Goal: Information Seeking & Learning: Learn about a topic

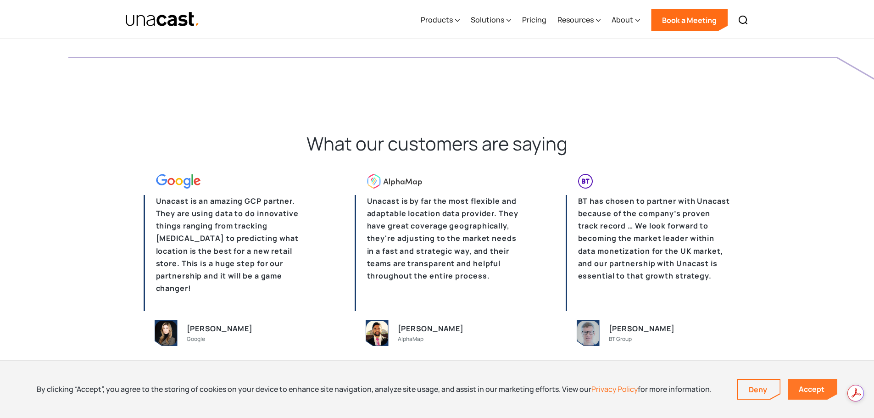
click at [802, 388] on link "Accept" at bounding box center [813, 389] width 50 height 21
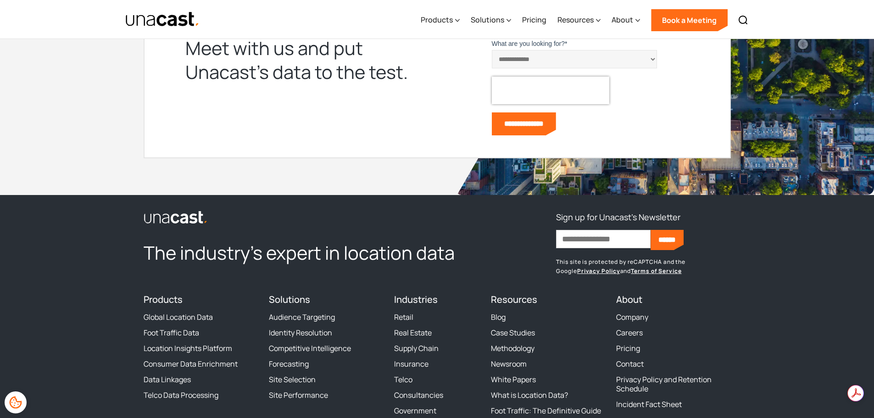
scroll to position [2809, 0]
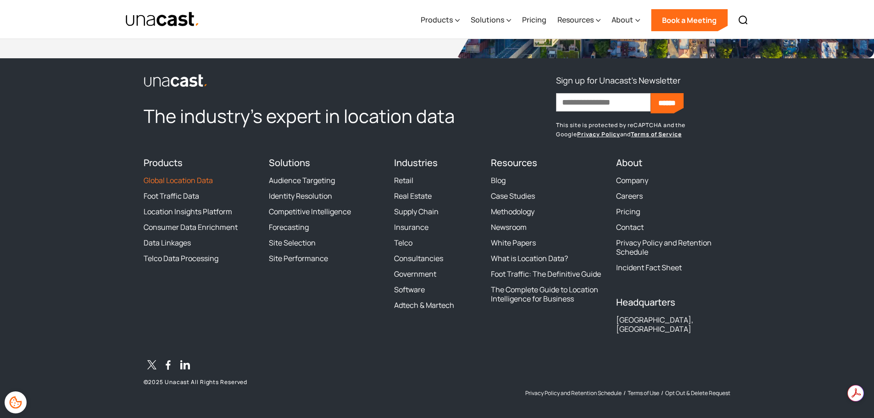
click at [179, 182] on link "Global Location Data" at bounding box center [178, 180] width 69 height 9
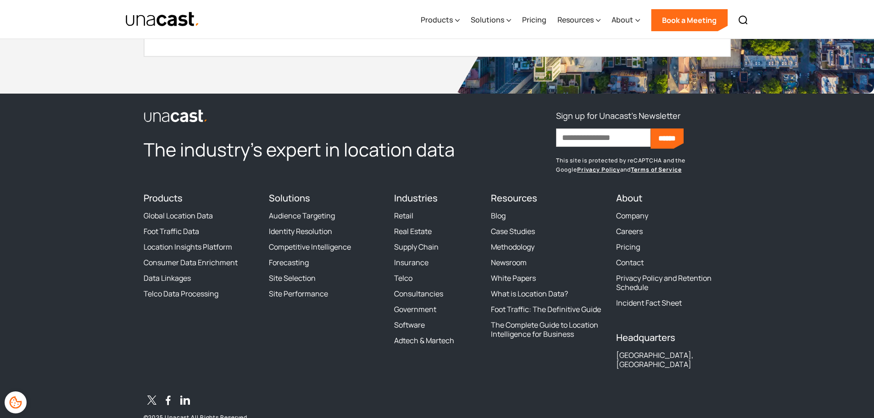
scroll to position [3259, 0]
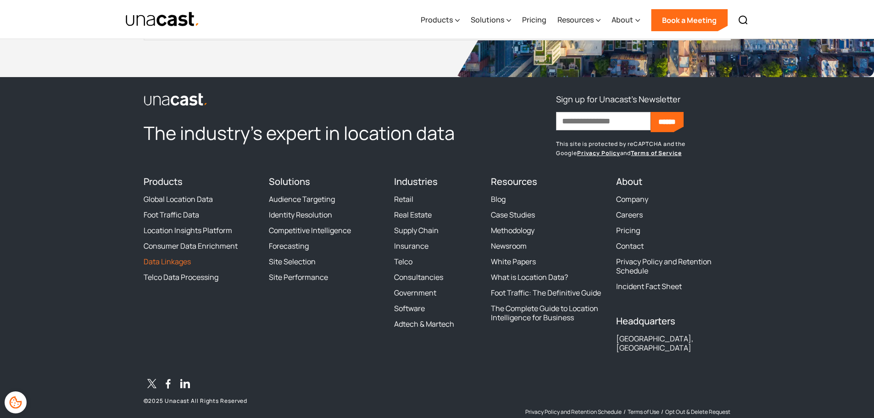
click at [184, 258] on link "Data Linkages" at bounding box center [167, 261] width 47 height 9
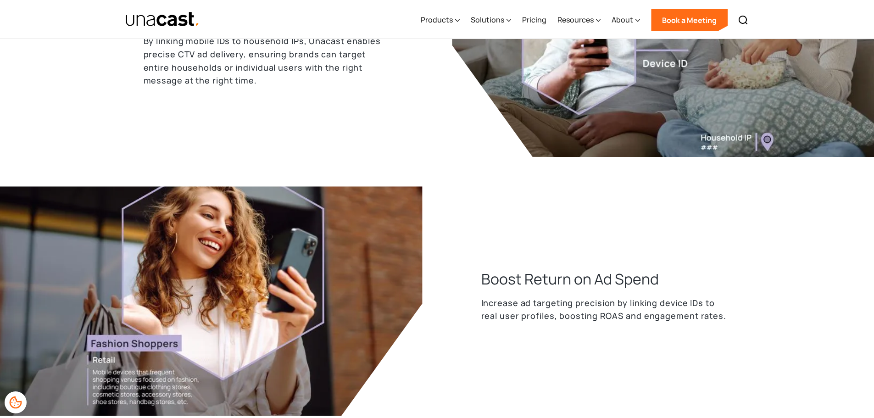
scroll to position [1331, 0]
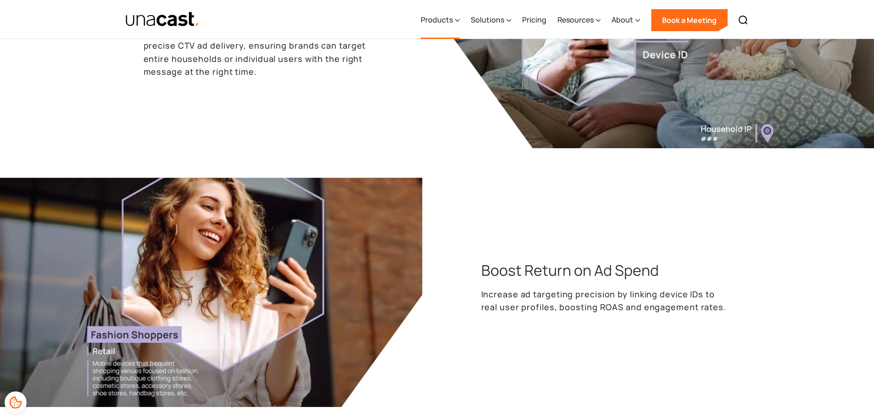
click at [434, 18] on div "Products" at bounding box center [437, 19] width 32 height 11
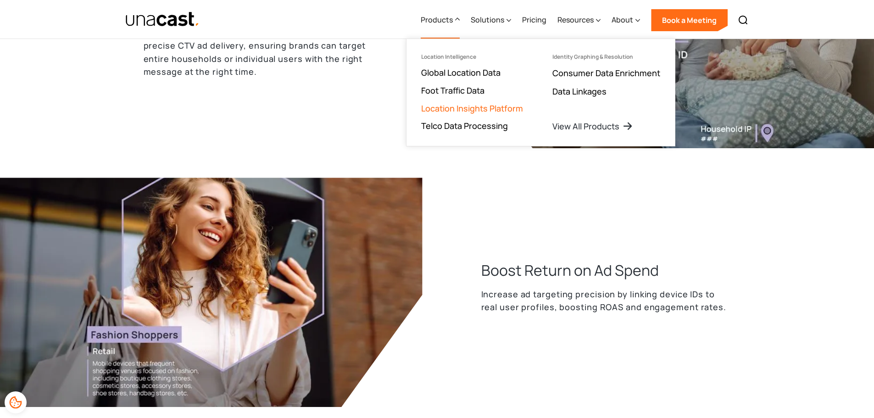
click at [444, 112] on link "Location Insights Platform" at bounding box center [472, 108] width 102 height 11
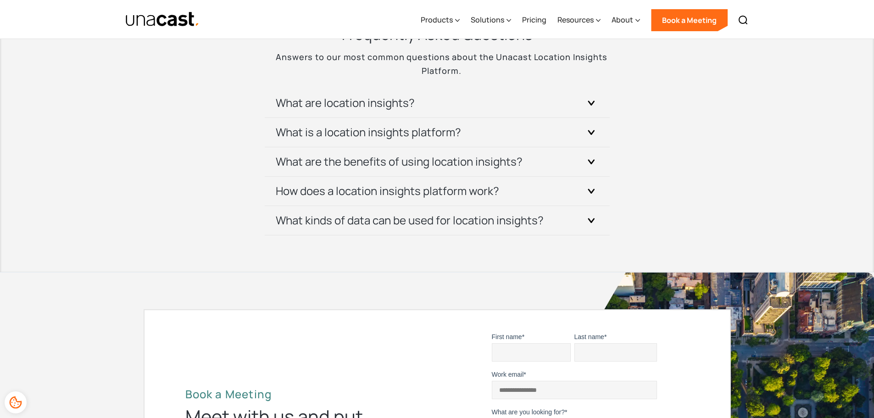
scroll to position [3259, 0]
click at [420, 218] on h3 "What kinds of data can be used for location insights?" at bounding box center [410, 220] width 268 height 15
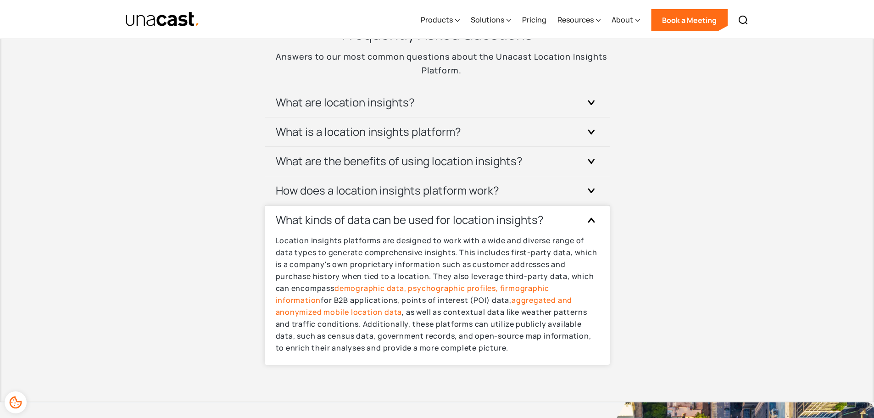
click at [420, 218] on h3 "What kinds of data can be used for location insights?" at bounding box center [410, 220] width 268 height 15
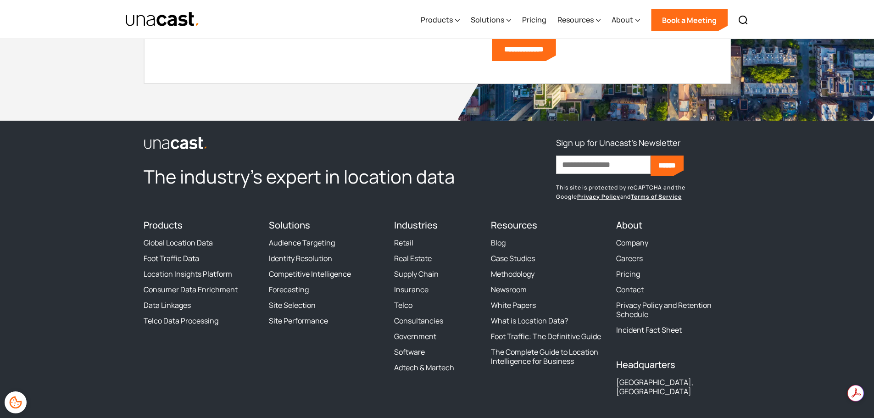
scroll to position [3718, 0]
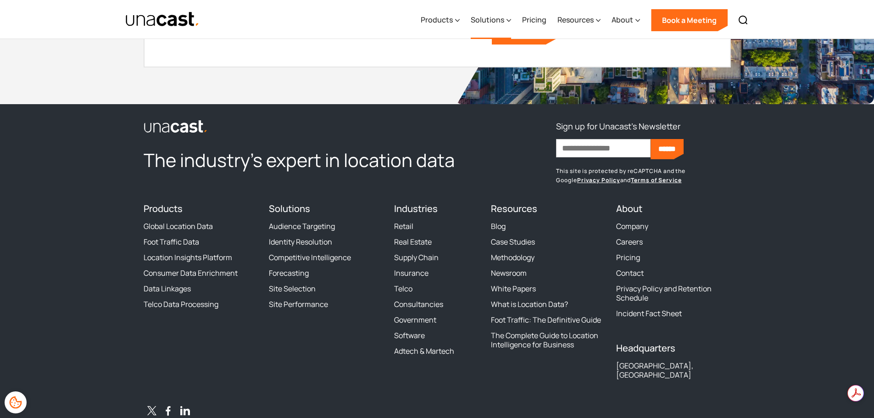
click at [481, 14] on div "Solutions" at bounding box center [491, 20] width 40 height 38
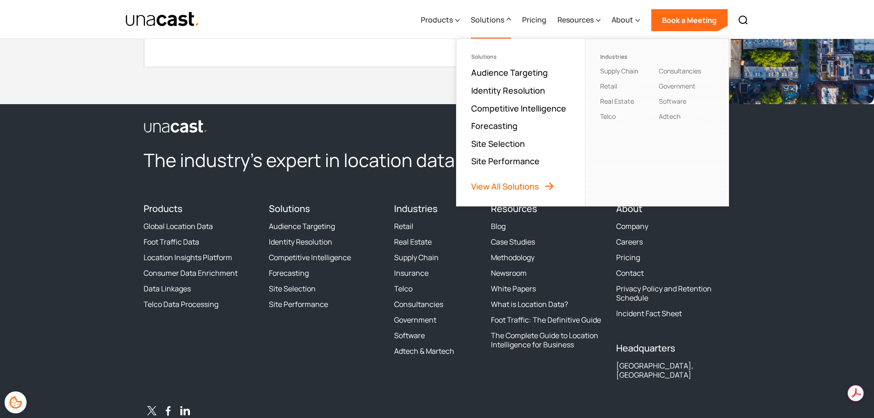
click at [515, 185] on link "View All Solutions" at bounding box center [513, 186] width 84 height 11
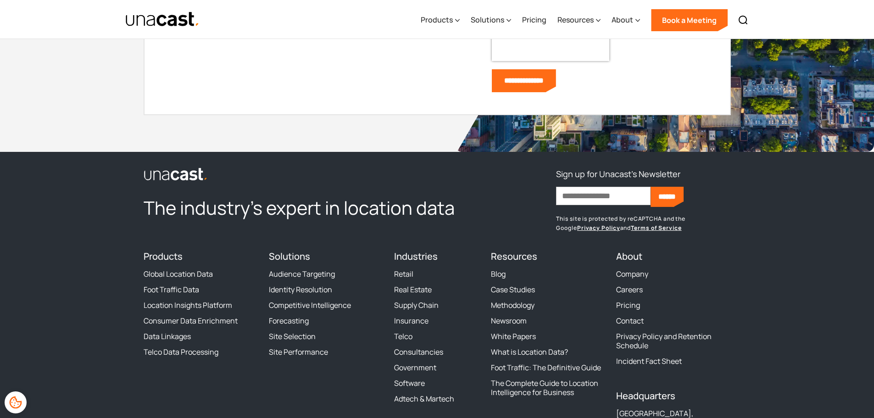
scroll to position [905, 0]
